Goal: Transaction & Acquisition: Purchase product/service

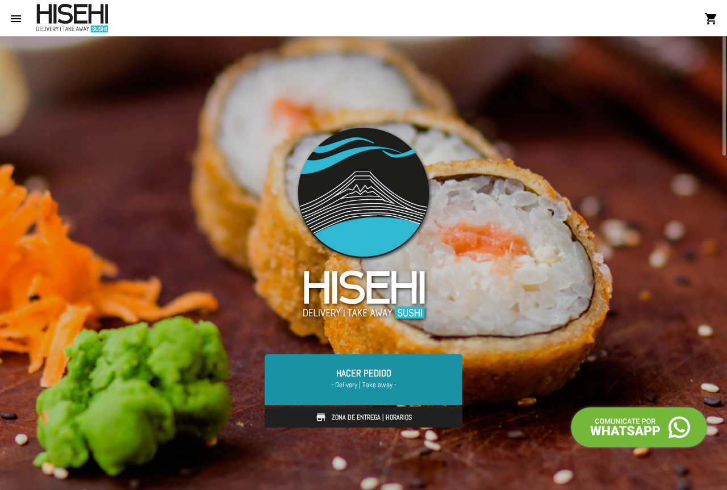
click at [390, 365] on link "Hacer Pedido - Delivery | Take away -" at bounding box center [364, 379] width 198 height 50
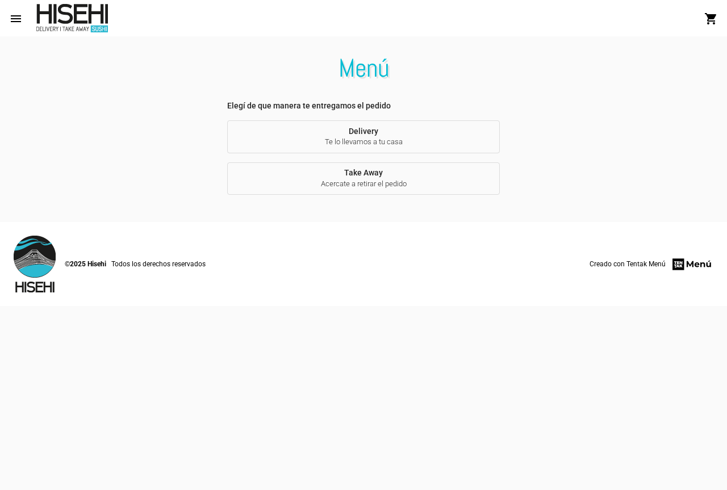
click at [324, 119] on div "Elegí de que manera te entregamos el pedido Delivery Te lo llevamos a tu casa T…" at bounding box center [363, 147] width 291 height 95
click at [319, 124] on button "Delivery Te lo llevamos a tu casa" at bounding box center [363, 136] width 273 height 33
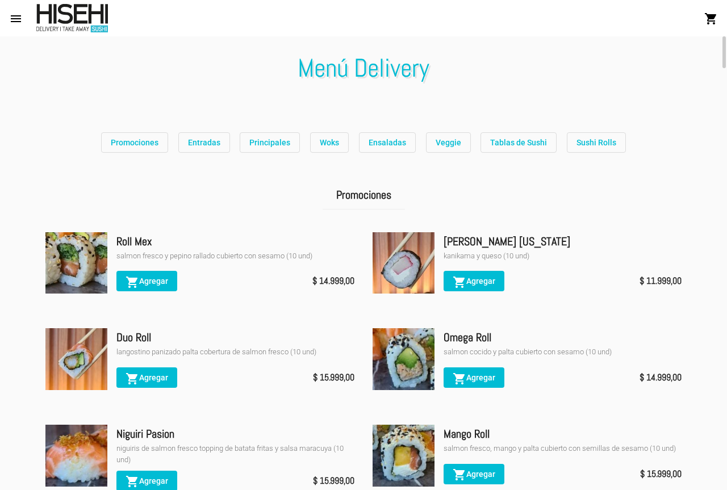
click at [132, 141] on span "Promociones" at bounding box center [135, 142] width 48 height 9
